Goal: Task Accomplishment & Management: Use online tool/utility

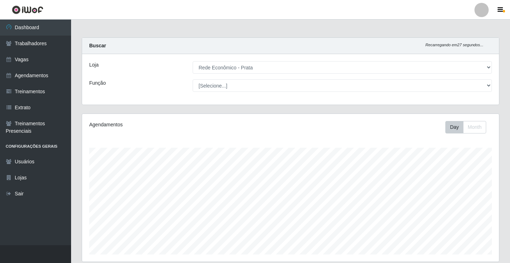
select select "192"
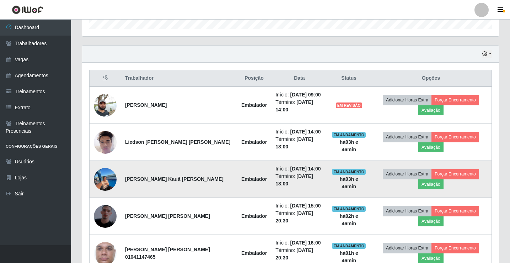
scroll to position [147, 417]
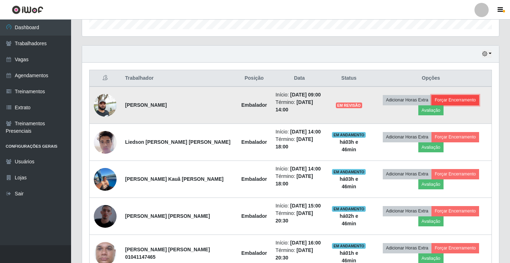
click at [447, 102] on button "Forçar Encerramento" at bounding box center [455, 100] width 48 height 10
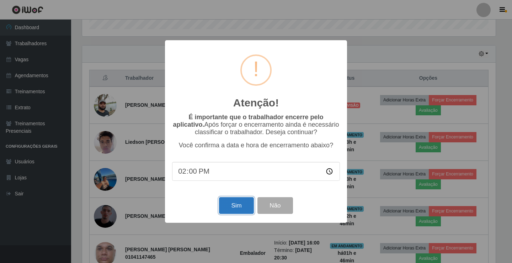
click at [240, 205] on button "Sim" at bounding box center [236, 205] width 34 height 17
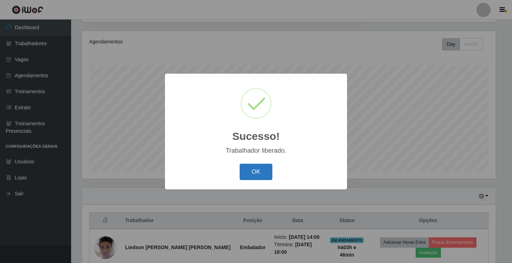
click at [260, 171] on button "OK" at bounding box center [256, 171] width 33 height 17
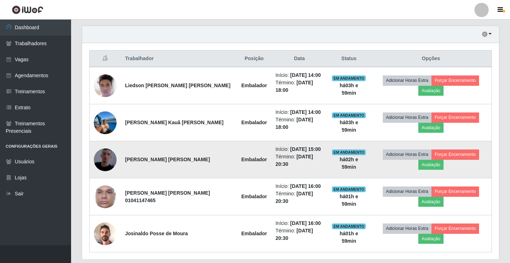
scroll to position [232, 0]
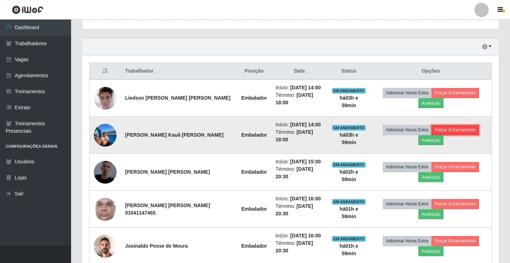
click at [455, 130] on button "Forçar Encerramento" at bounding box center [455, 130] width 48 height 10
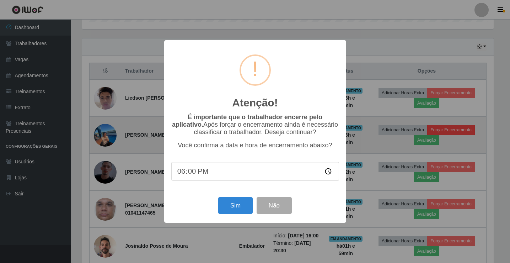
scroll to position [147, 413]
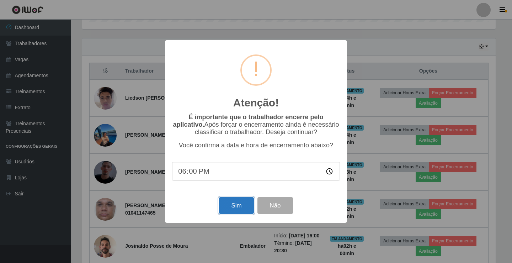
click at [245, 203] on button "Sim" at bounding box center [236, 205] width 34 height 17
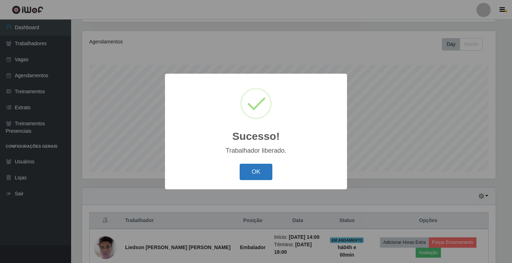
click at [243, 174] on button "OK" at bounding box center [256, 171] width 33 height 17
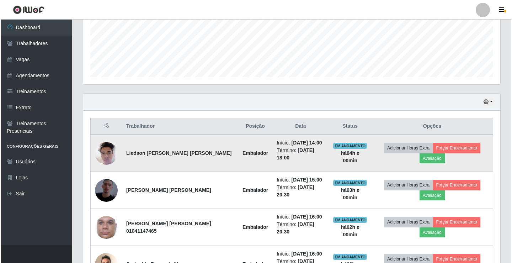
scroll to position [189, 0]
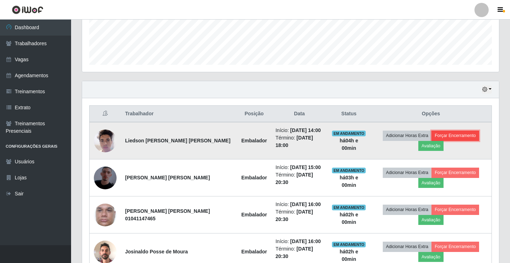
click at [443, 137] on button "Forçar Encerramento" at bounding box center [455, 135] width 48 height 10
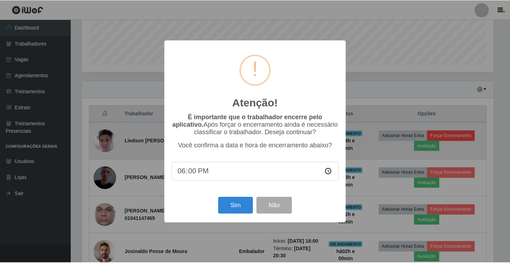
scroll to position [147, 413]
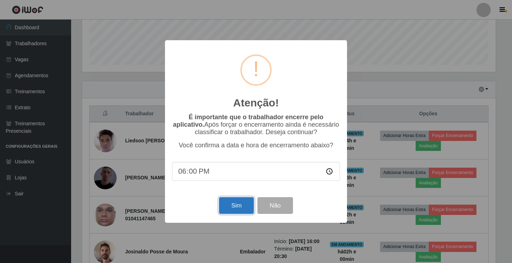
click at [244, 208] on button "Sim" at bounding box center [236, 205] width 34 height 17
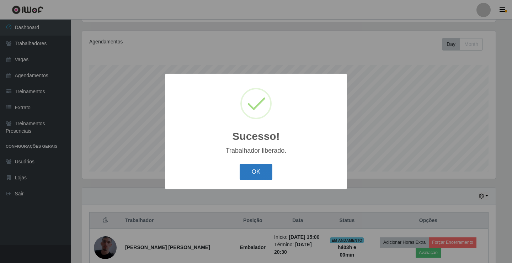
click at [270, 171] on button "OK" at bounding box center [256, 171] width 33 height 17
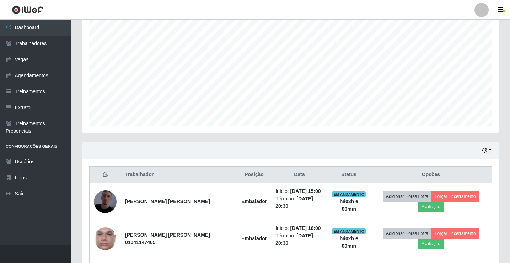
scroll to position [189, 0]
